Goal: Information Seeking & Learning: Find specific fact

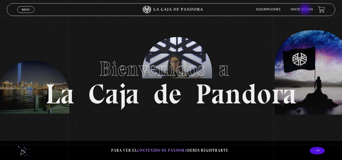
click at [306, 10] on link "Inicie sesión" at bounding box center [302, 9] width 22 height 3
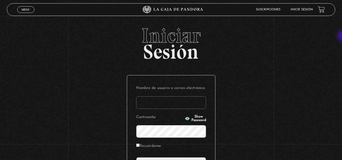
type input "infojacem@gmail.com"
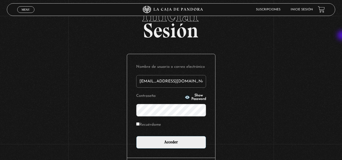
scroll to position [25, 0]
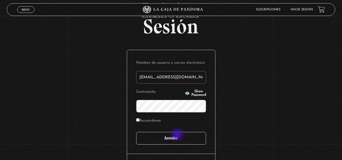
click at [178, 135] on input "Acceder" at bounding box center [171, 138] width 70 height 13
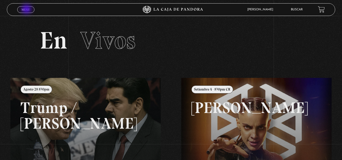
click at [27, 10] on span "Menu" at bounding box center [26, 9] width 8 height 3
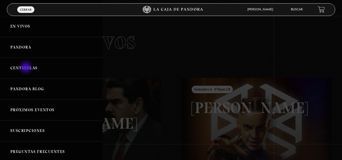
click at [27, 68] on link "Centinelas" at bounding box center [51, 68] width 103 height 21
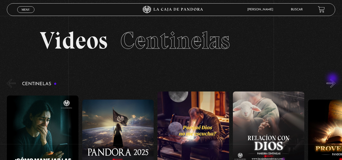
click at [333, 79] on button "»" at bounding box center [331, 83] width 9 height 9
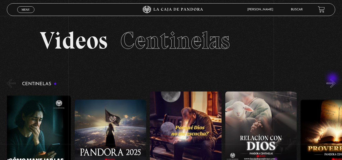
click at [333, 79] on button "»" at bounding box center [331, 83] width 9 height 9
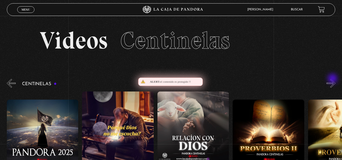
click at [333, 79] on button "»" at bounding box center [331, 83] width 9 height 9
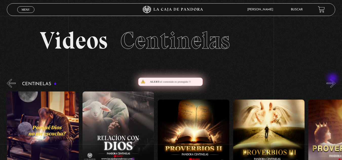
click at [333, 79] on button "»" at bounding box center [331, 83] width 9 height 9
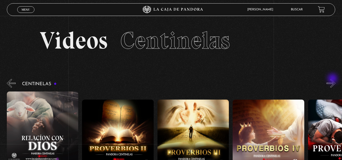
click at [333, 79] on button "»" at bounding box center [331, 83] width 9 height 9
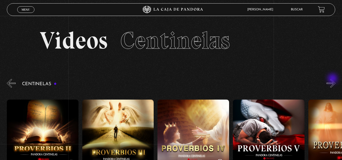
click at [333, 79] on button "»" at bounding box center [331, 83] width 9 height 9
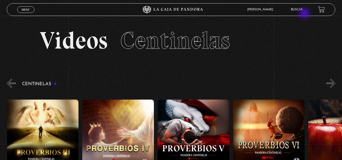
scroll to position [0, 377]
click at [303, 11] on link "Buscar" at bounding box center [297, 9] width 12 height 3
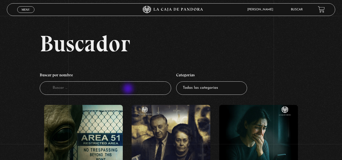
click at [129, 89] on input "Buscador" at bounding box center [106, 88] width 132 height 13
type input "TODO ME SALE MAL"
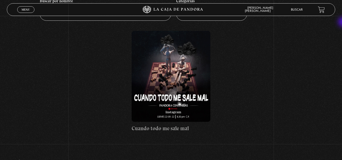
scroll to position [75, 0]
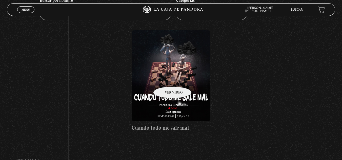
click at [166, 79] on figure at bounding box center [171, 75] width 79 height 91
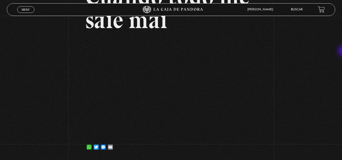
scroll to position [59, 0]
